Goal: Information Seeking & Learning: Check status

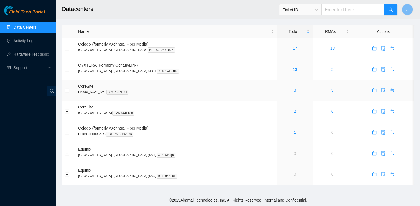
click at [281, 91] on div "3" at bounding box center [295, 90] width 29 height 6
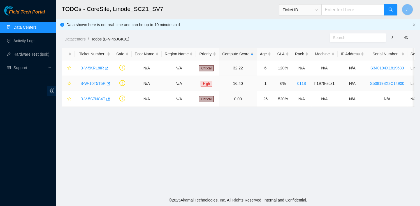
click at [99, 84] on link "B-W-10T5T5R" at bounding box center [93, 83] width 25 height 4
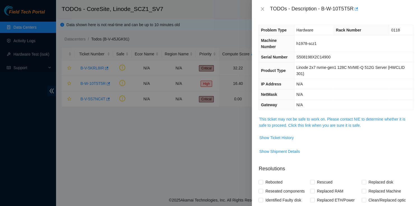
click at [280, 116] on span "This ticket may not be safe to work on. Please contact NIE to determine whether…" at bounding box center [336, 122] width 154 height 12
click at [281, 121] on span "This ticket may not be safe to work on. Please contact NIE to determine whether…" at bounding box center [336, 122] width 154 height 12
click at [281, 119] on link "This ticket may not be safe to work on. Please contact NIE to determine whether…" at bounding box center [332, 122] width 146 height 11
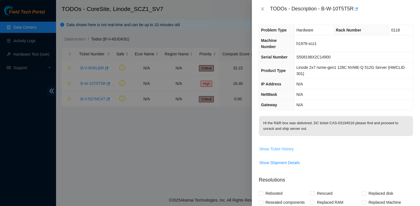
click at [267, 148] on span "Show Ticket History" at bounding box center [276, 149] width 35 height 6
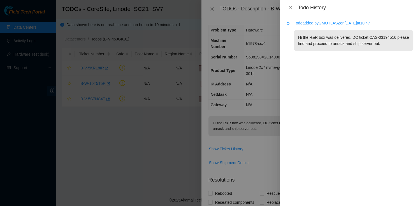
click at [290, 10] on div "Todo History" at bounding box center [350, 7] width 127 height 6
click at [290, 6] on icon "close" at bounding box center [291, 7] width 4 height 4
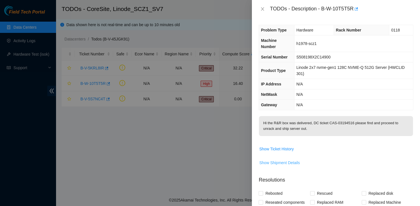
click at [272, 164] on span "Show Shipment Details" at bounding box center [279, 162] width 41 height 6
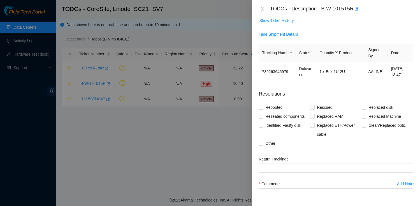
scroll to position [126, 0]
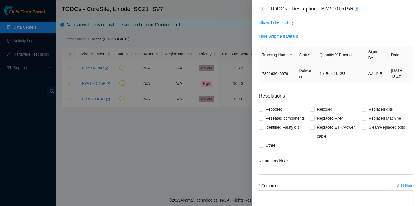
click at [266, 73] on td "739263646979" at bounding box center [277, 73] width 37 height 19
copy td "739263646979"
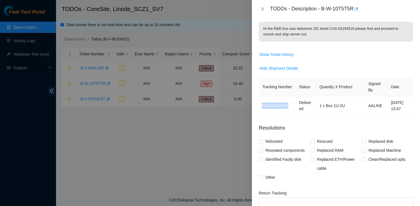
scroll to position [91, 0]
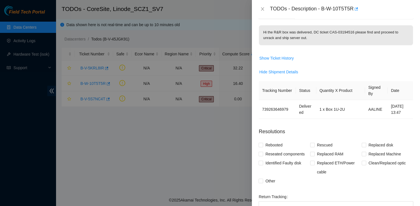
click at [325, 9] on div "TODOs - Description - B-W-10T5T5R" at bounding box center [342, 8] width 144 height 9
click at [321, 9] on div "TODOs - Description - B-W-10T5T5R" at bounding box center [342, 8] width 144 height 9
click at [323, 10] on div "TODOs - Description - B-W-10T5T5R" at bounding box center [342, 8] width 144 height 9
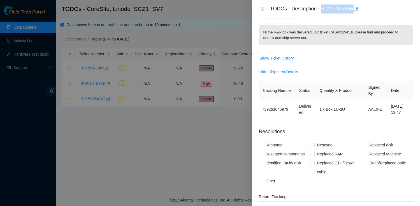
click at [355, 8] on div "TODOs - Description - B-W-10T5T5R" at bounding box center [342, 8] width 144 height 9
copy div "B-W-10T5T5R"
click at [262, 10] on icon "close" at bounding box center [263, 9] width 4 height 4
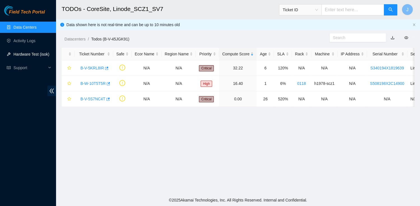
scroll to position [97, 0]
click at [30, 29] on link "Data Centers" at bounding box center [24, 27] width 23 height 4
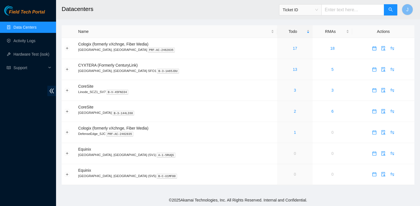
click at [347, 10] on input "text" at bounding box center [353, 9] width 63 height 11
paste input "B-W-10T5T5R"
type input "B-W-10T5T5R"
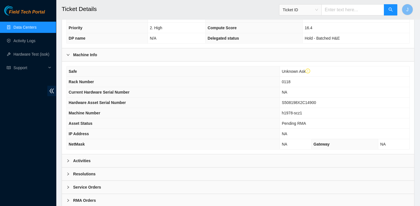
scroll to position [151, 0]
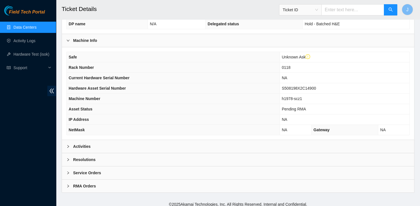
click at [88, 143] on b "Activities" at bounding box center [81, 146] width 17 height 6
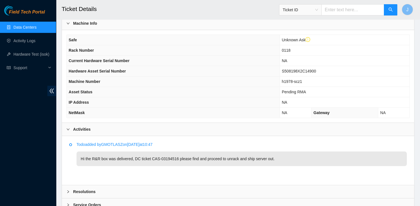
scroll to position [200, 0]
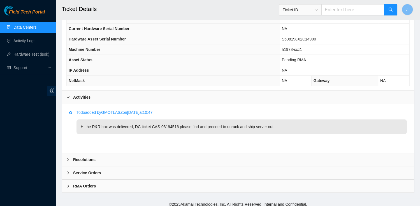
click at [91, 156] on b "Resolutions" at bounding box center [84, 159] width 22 height 6
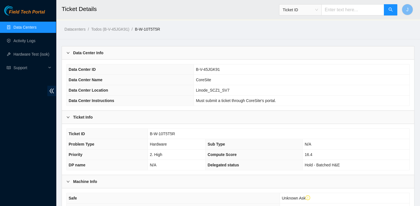
scroll to position [0, 0]
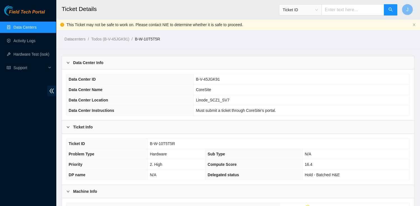
click at [33, 26] on link "Data Centers" at bounding box center [24, 27] width 23 height 4
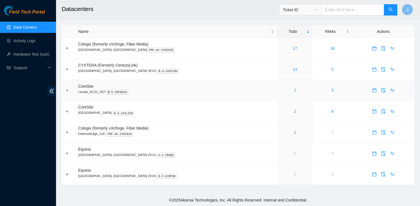
click at [294, 89] on link "3" at bounding box center [295, 90] width 2 height 4
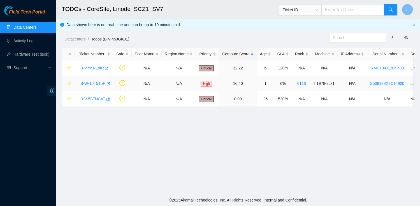
click at [93, 85] on link "B-W-10T5T5R" at bounding box center [93, 83] width 25 height 4
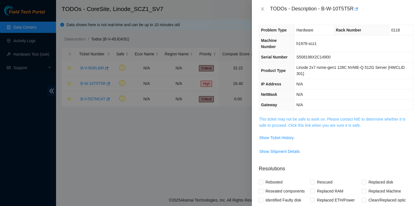
click at [322, 125] on link "This ticket may not be safe to work on. Please contact NIE to determine whether…" at bounding box center [332, 122] width 146 height 11
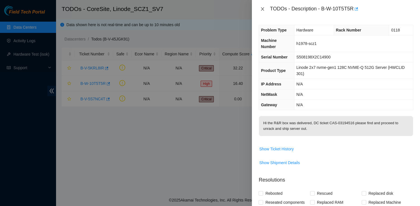
click at [264, 11] on button "Close" at bounding box center [263, 8] width 8 height 5
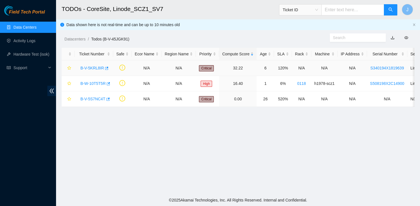
click at [86, 68] on link "B-V-5KRL8IR" at bounding box center [93, 68] width 24 height 4
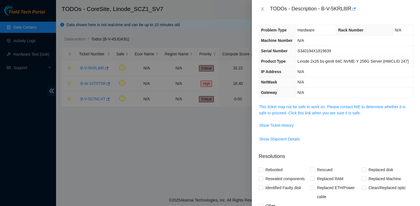
click at [324, 9] on div "TODOs - Description - B-V-5KRL8IR" at bounding box center [342, 8] width 144 height 9
click at [353, 8] on div "TODOs - Description - B-V-5KRL8IR" at bounding box center [342, 8] width 144 height 9
copy div "B-V-5KRL8IR"
